Goal: Use online tool/utility

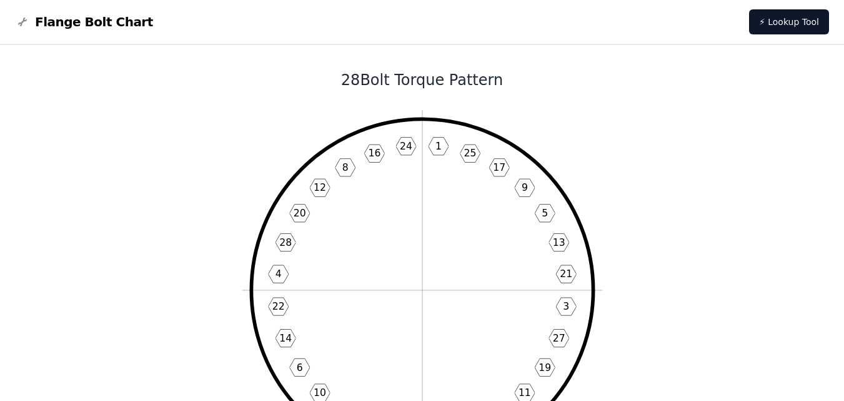
click at [67, 24] on span "Flange Bolt Chart" at bounding box center [94, 22] width 118 height 18
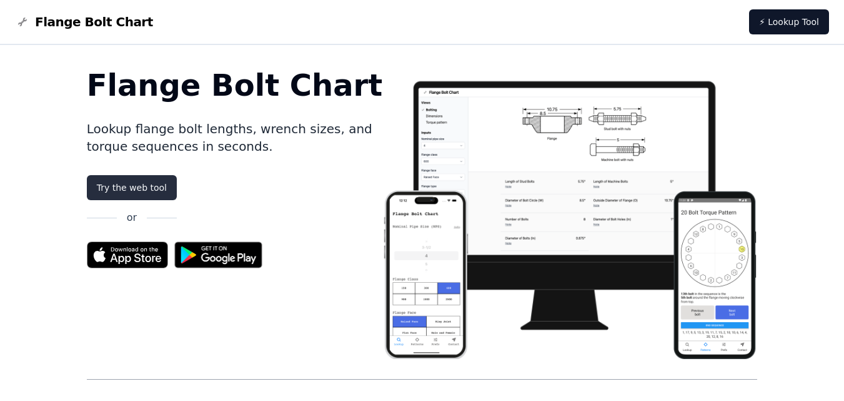
click at [157, 184] on link "Try the web tool" at bounding box center [132, 187] width 90 height 25
